Goal: Information Seeking & Learning: Learn about a topic

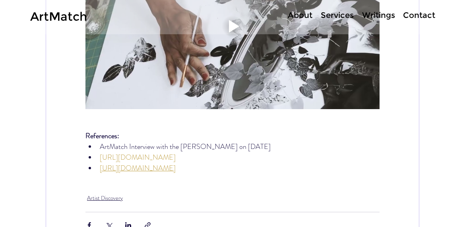
scroll to position [4055, 0]
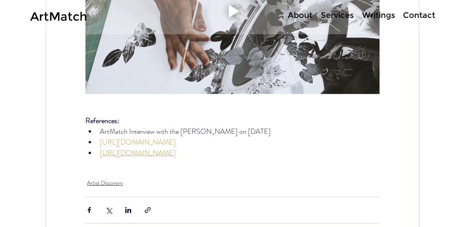
click at [176, 137] on span "[URL][DOMAIN_NAME]" at bounding box center [138, 142] width 76 height 10
click at [176, 148] on span "[URL][DOMAIN_NAME]" at bounding box center [138, 153] width 76 height 10
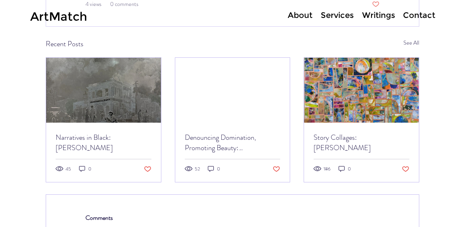
scroll to position [4307, 0]
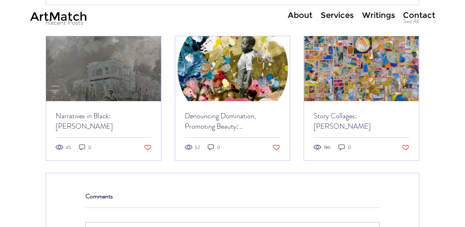
click at [60, 143] on icon "45 views" at bounding box center [60, 147] width 8 height 8
click at [107, 43] on img "A retro scene of a boy running in front of Greenwood Bank and with couple behin…" at bounding box center [103, 68] width 115 height 65
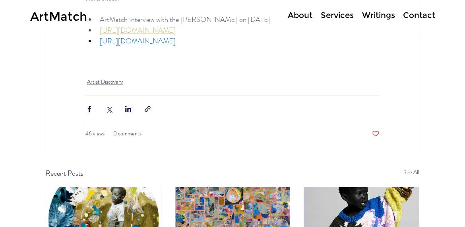
scroll to position [3916, 0]
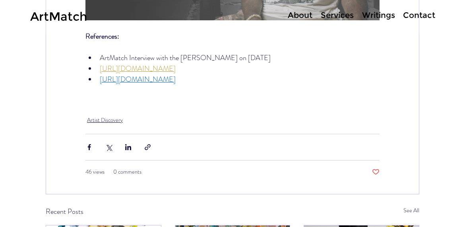
click at [193, 30] on div at bounding box center [272, 17] width 340 height 34
click at [162, 24] on div at bounding box center [272, 17] width 340 height 34
click at [162, 23] on div at bounding box center [272, 17] width 340 height 34
click at [164, 27] on div at bounding box center [272, 17] width 340 height 34
click at [162, 74] on span "https://www.youtube.com/watch?v=WFF5Xel9Jjs" at bounding box center [138, 79] width 76 height 10
